Goal: Task Accomplishment & Management: Complete application form

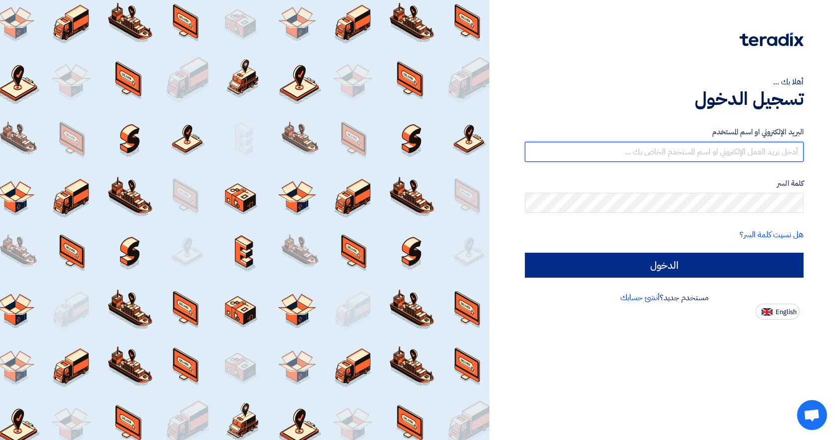
type input "[EMAIL_ADDRESS][DOMAIN_NAME]"
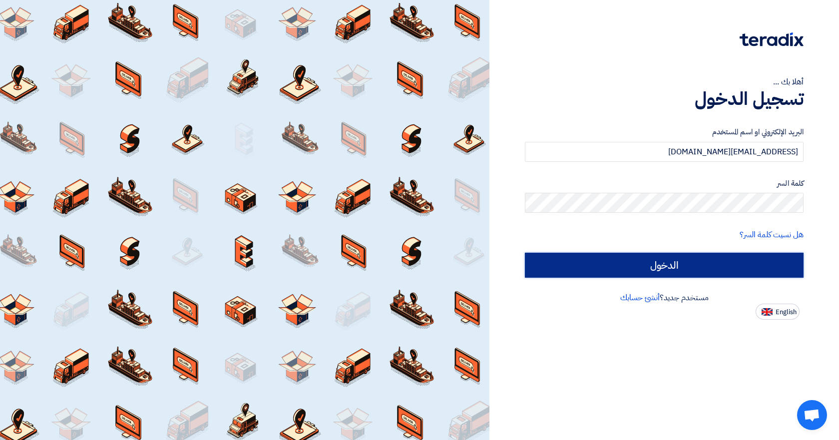
click at [680, 263] on input "الدخول" at bounding box center [664, 265] width 279 height 25
type input "Sign in"
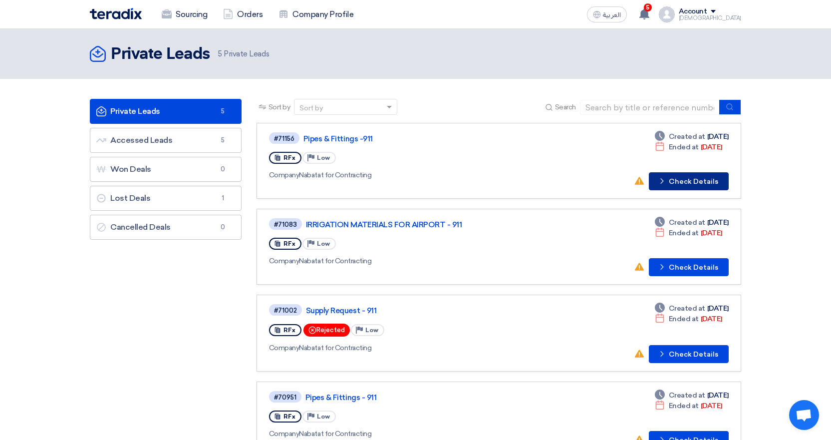
click at [686, 183] on button "Check details Check Details" at bounding box center [689, 181] width 80 height 18
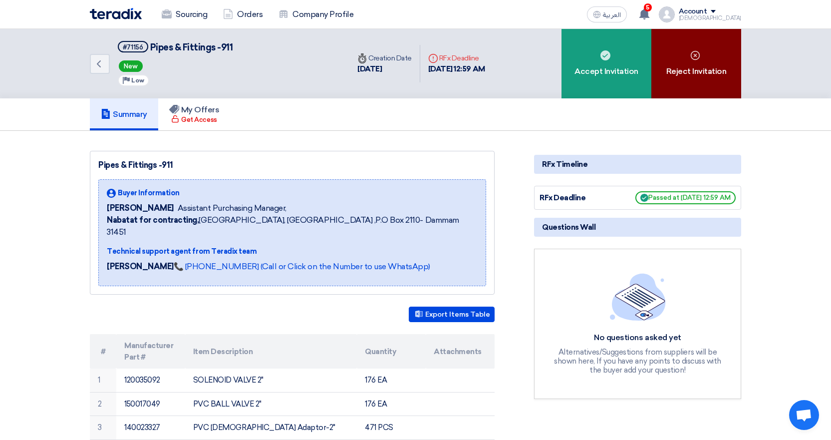
click at [696, 56] on use at bounding box center [695, 54] width 9 height 9
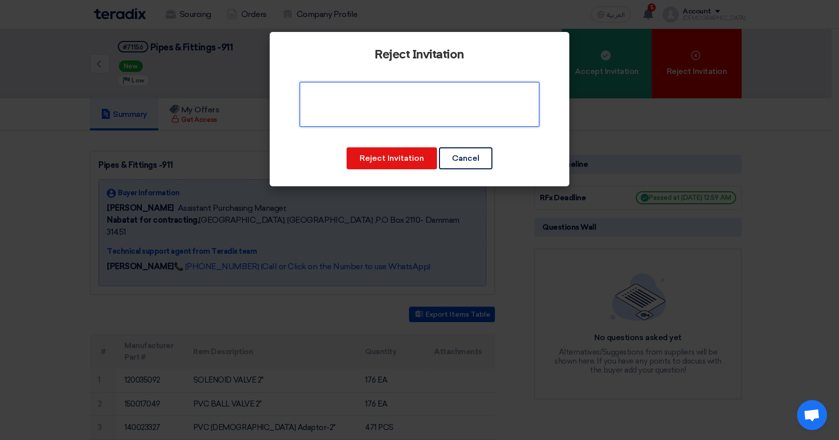
click at [371, 99] on textarea at bounding box center [420, 104] width 240 height 45
click at [411, 92] on textarea at bounding box center [420, 104] width 240 height 45
click at [463, 89] on textarea at bounding box center [420, 104] width 240 height 45
drag, startPoint x: 421, startPoint y: 93, endPoint x: 416, endPoint y: 112, distance: 19.1
click at [416, 112] on textarea at bounding box center [420, 104] width 240 height 45
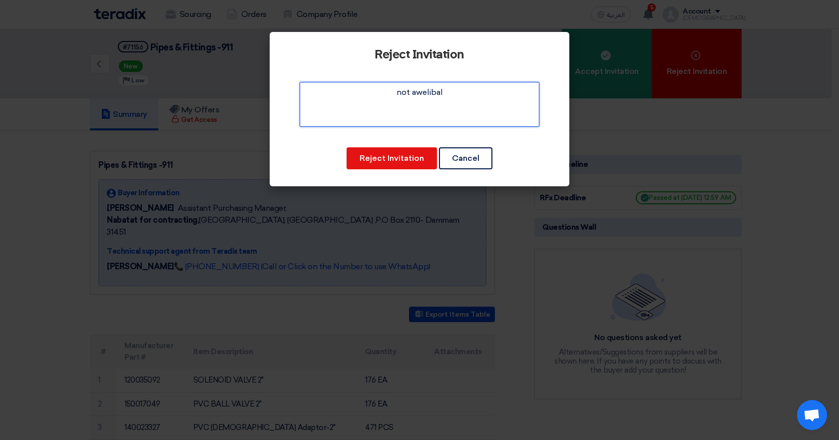
click at [450, 88] on textarea at bounding box center [420, 104] width 240 height 45
type textarea "not available"
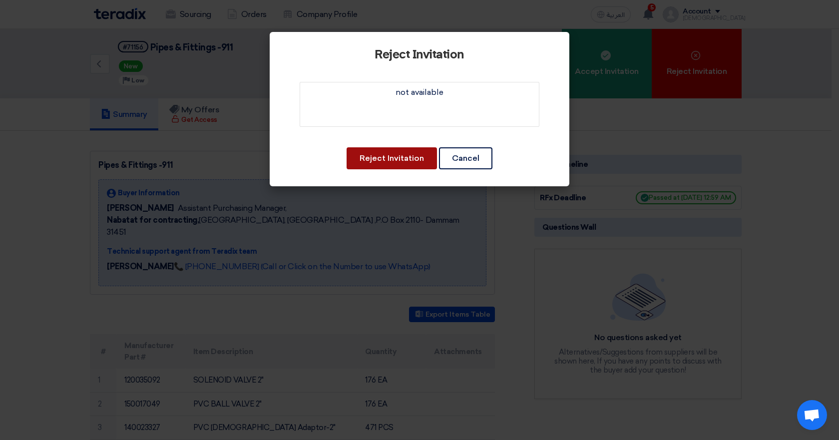
click at [377, 164] on button "Reject Invitation" at bounding box center [392, 158] width 90 height 22
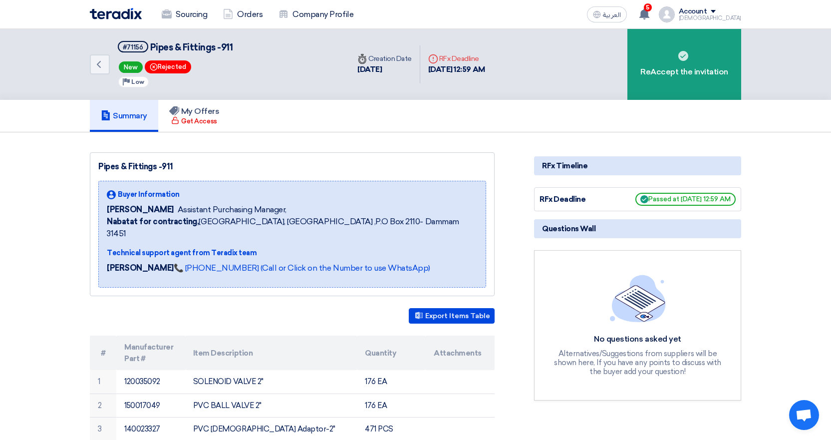
drag, startPoint x: 378, startPoint y: 159, endPoint x: 381, endPoint y: 153, distance: 6.5
